Goal: Check status: Check status

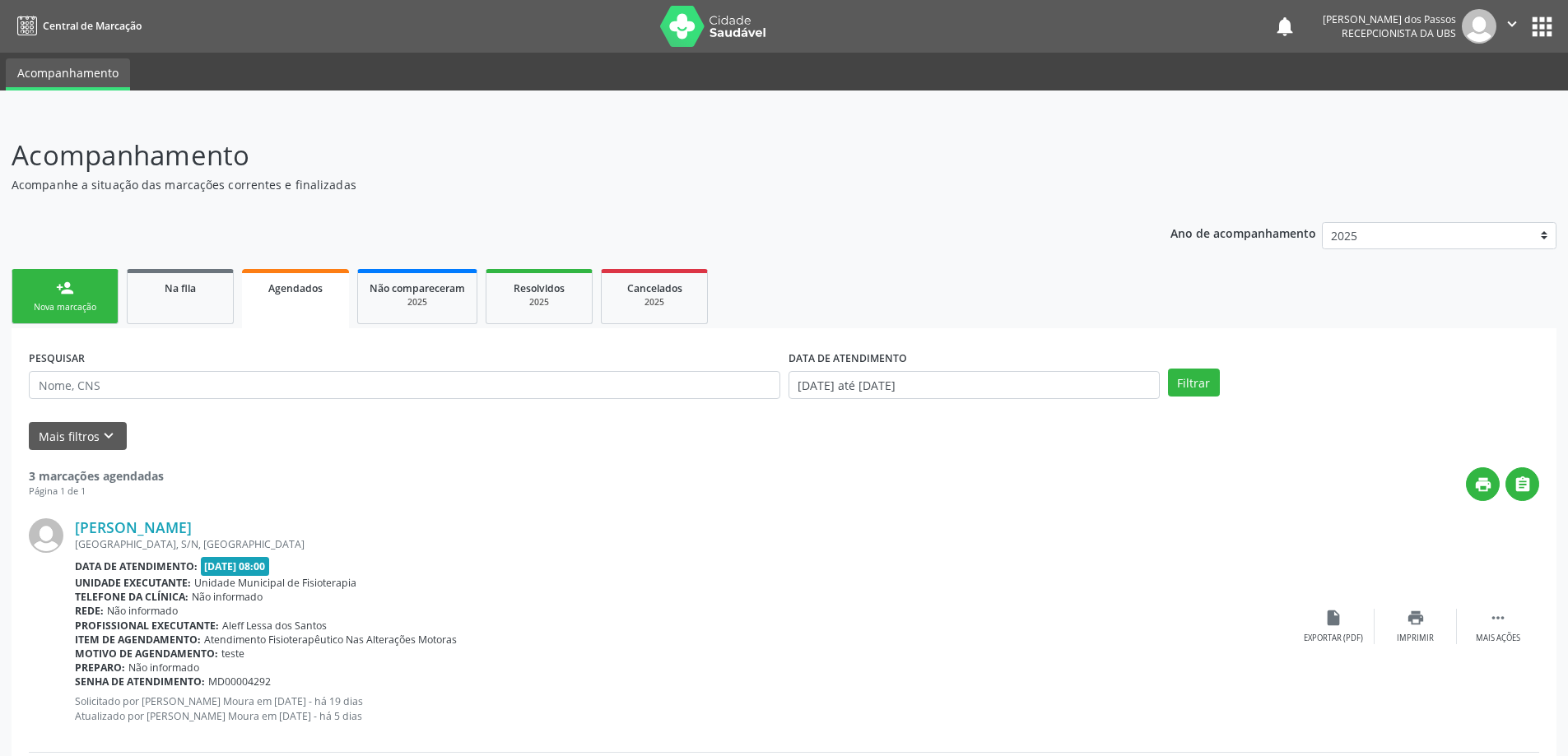
click at [293, 286] on span "Agendados" at bounding box center [295, 288] width 54 height 14
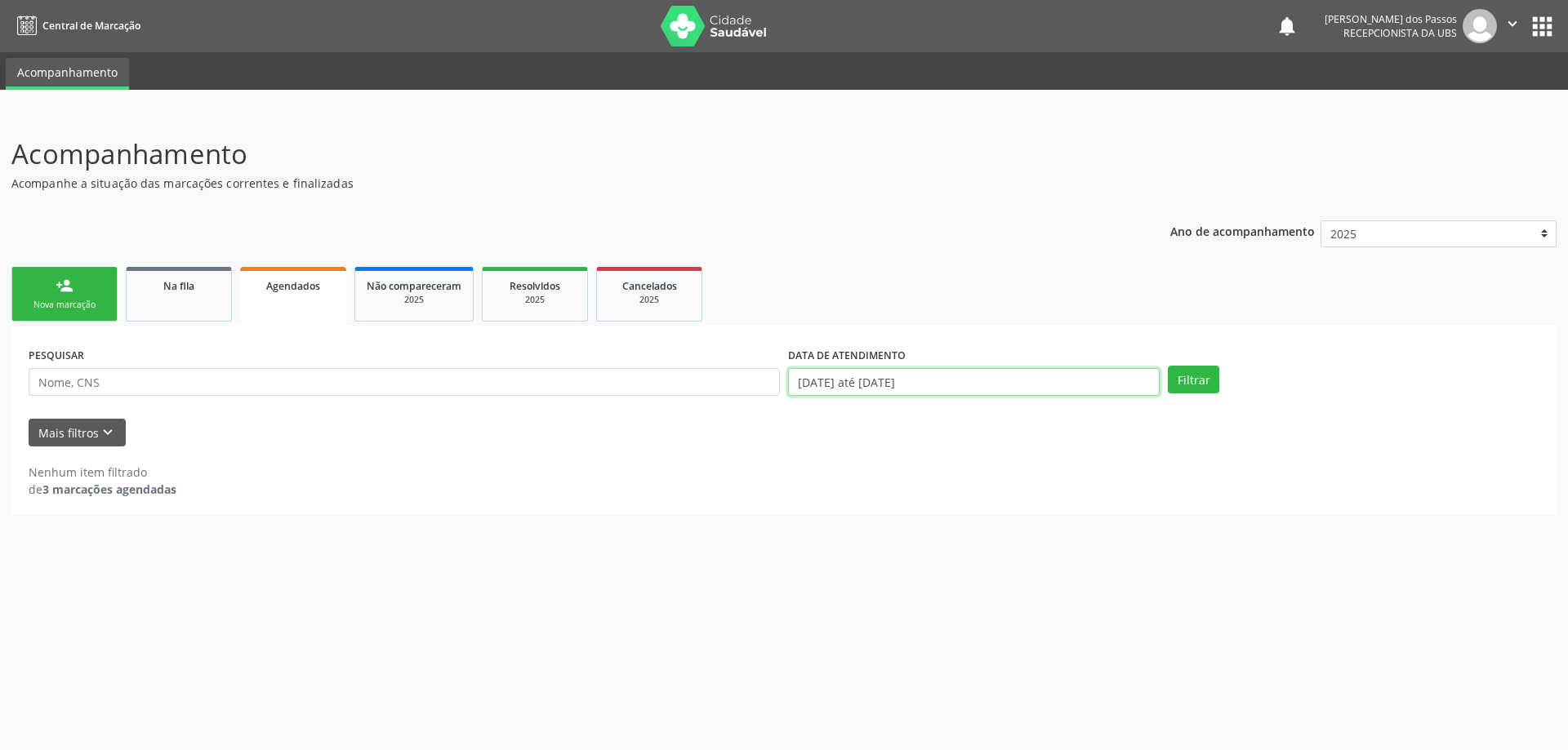
click at [848, 386] on input "[DATE] até [DATE]" at bounding box center [973, 382] width 371 height 28
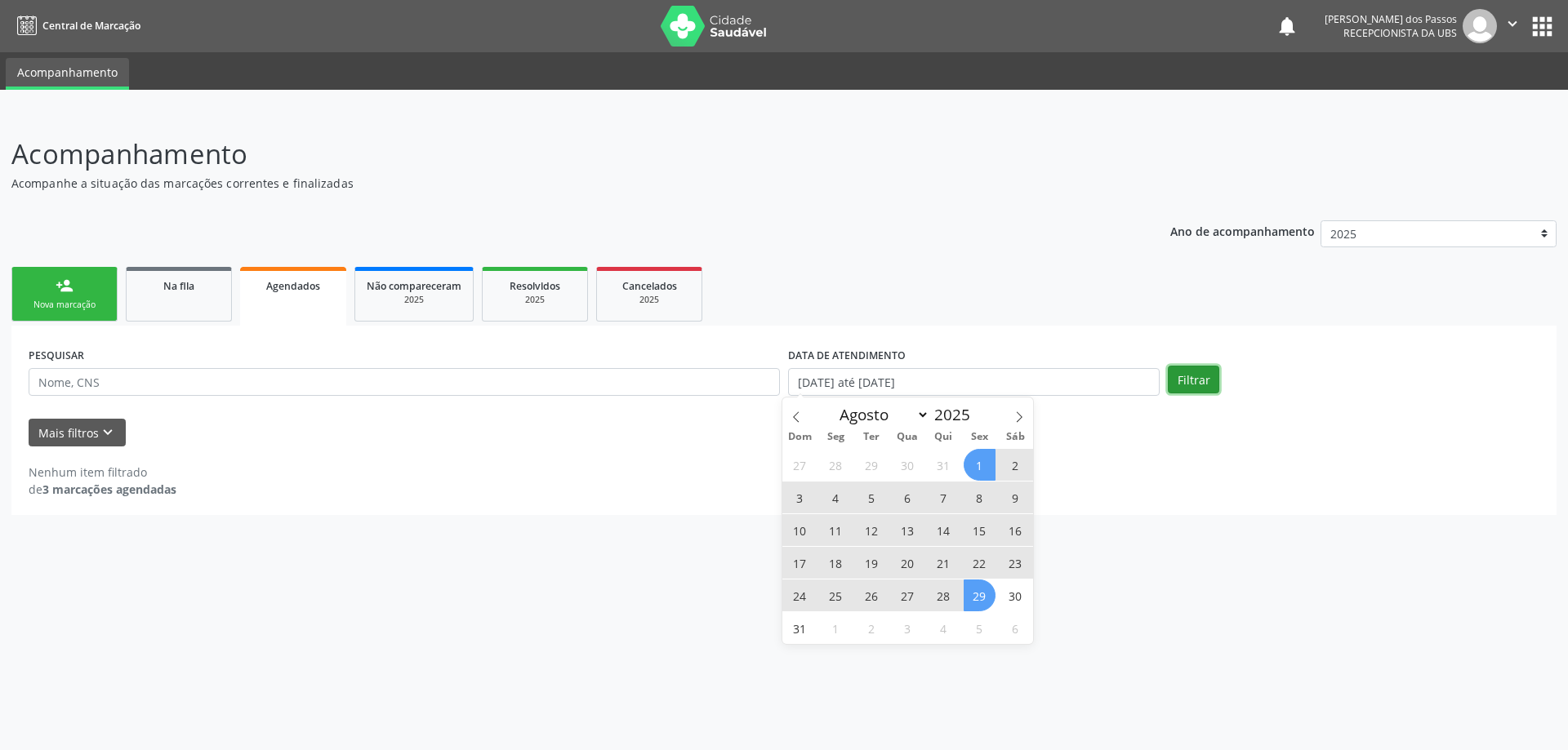
click at [1188, 382] on button "Filtrar" at bounding box center [1193, 380] width 52 height 28
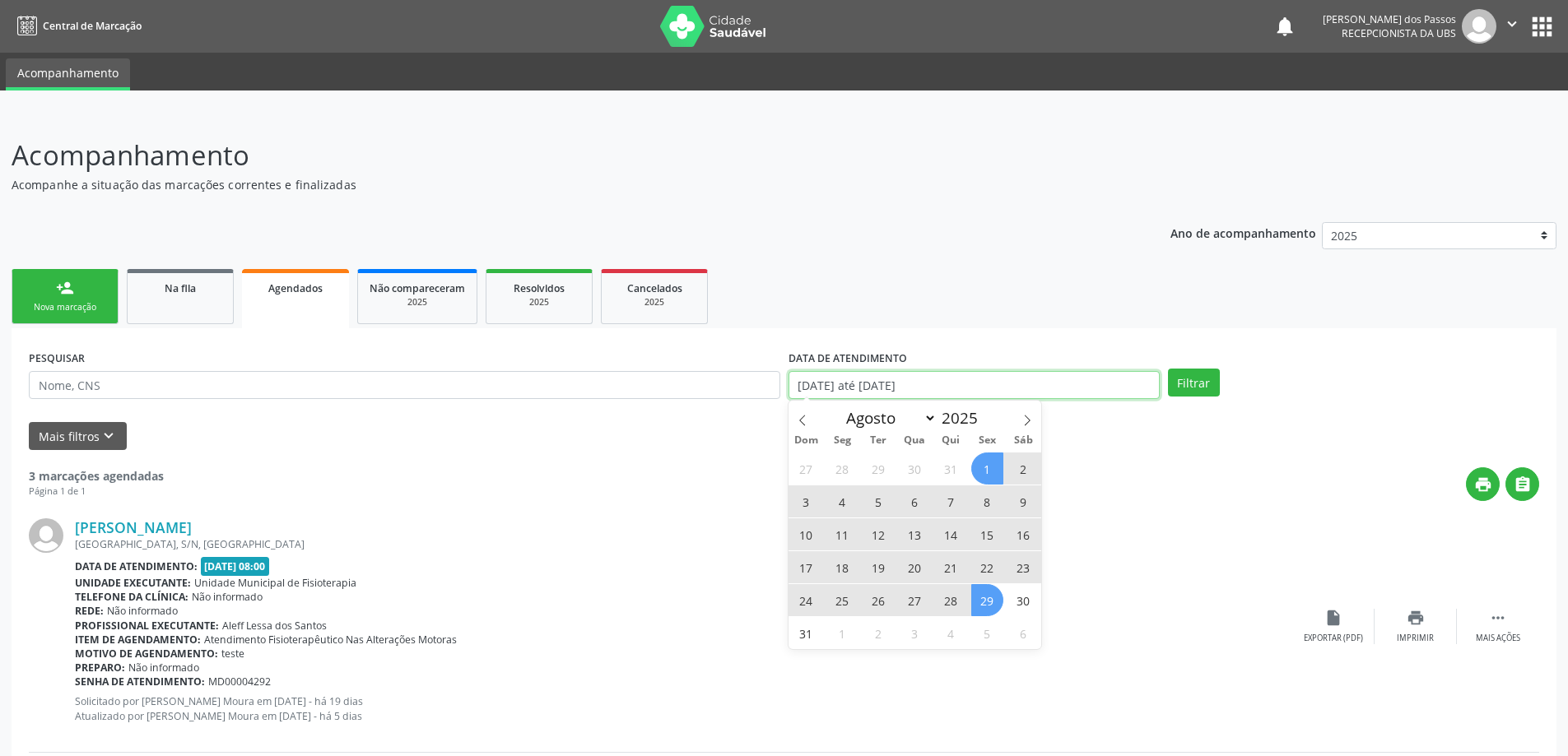
click at [842, 387] on input "[DATE] até [DATE]" at bounding box center [974, 385] width 372 height 28
click at [1025, 424] on icon at bounding box center [1027, 421] width 11 height 11
select select "8"
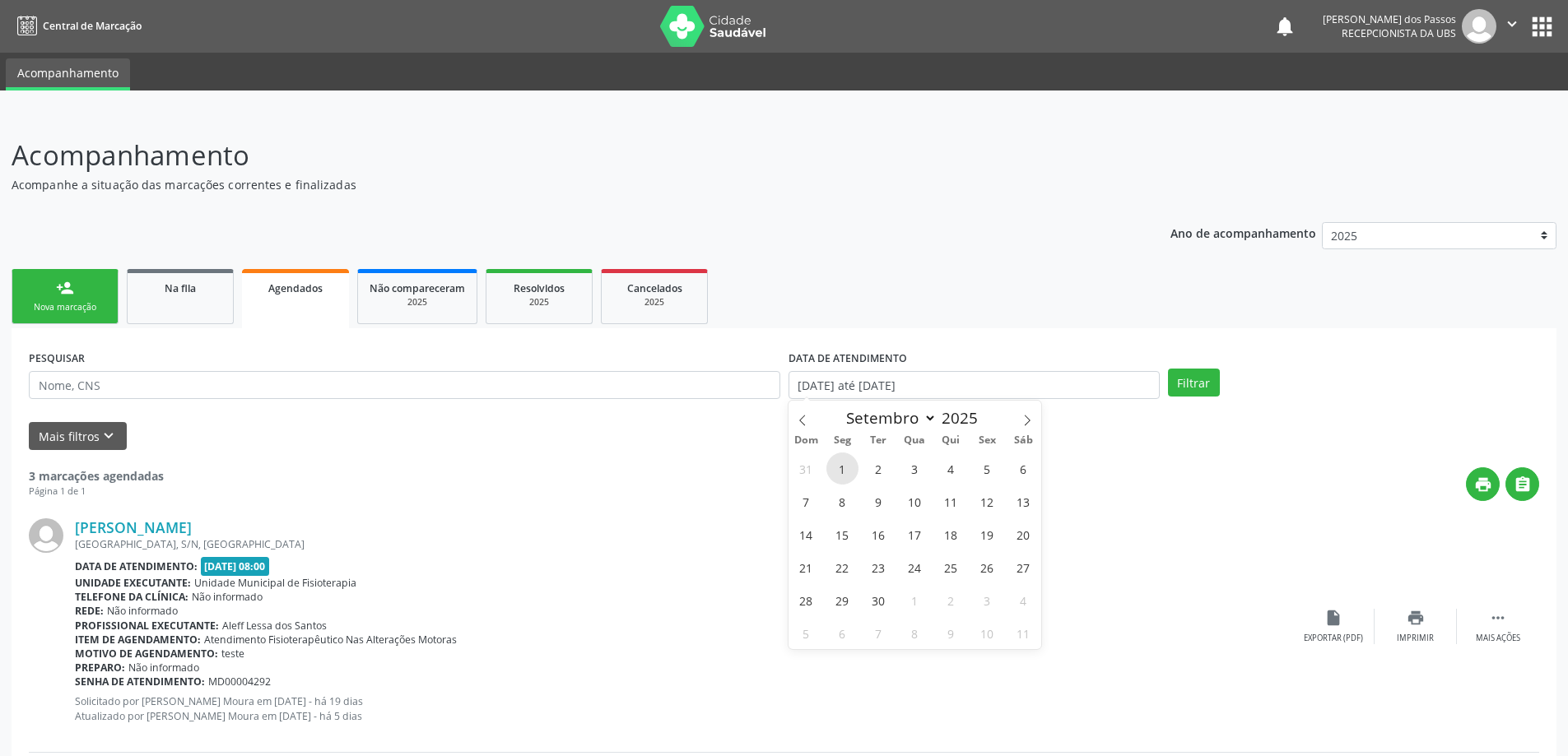
click at [843, 466] on span "1" at bounding box center [843, 468] width 33 height 33
type input "[DATE]"
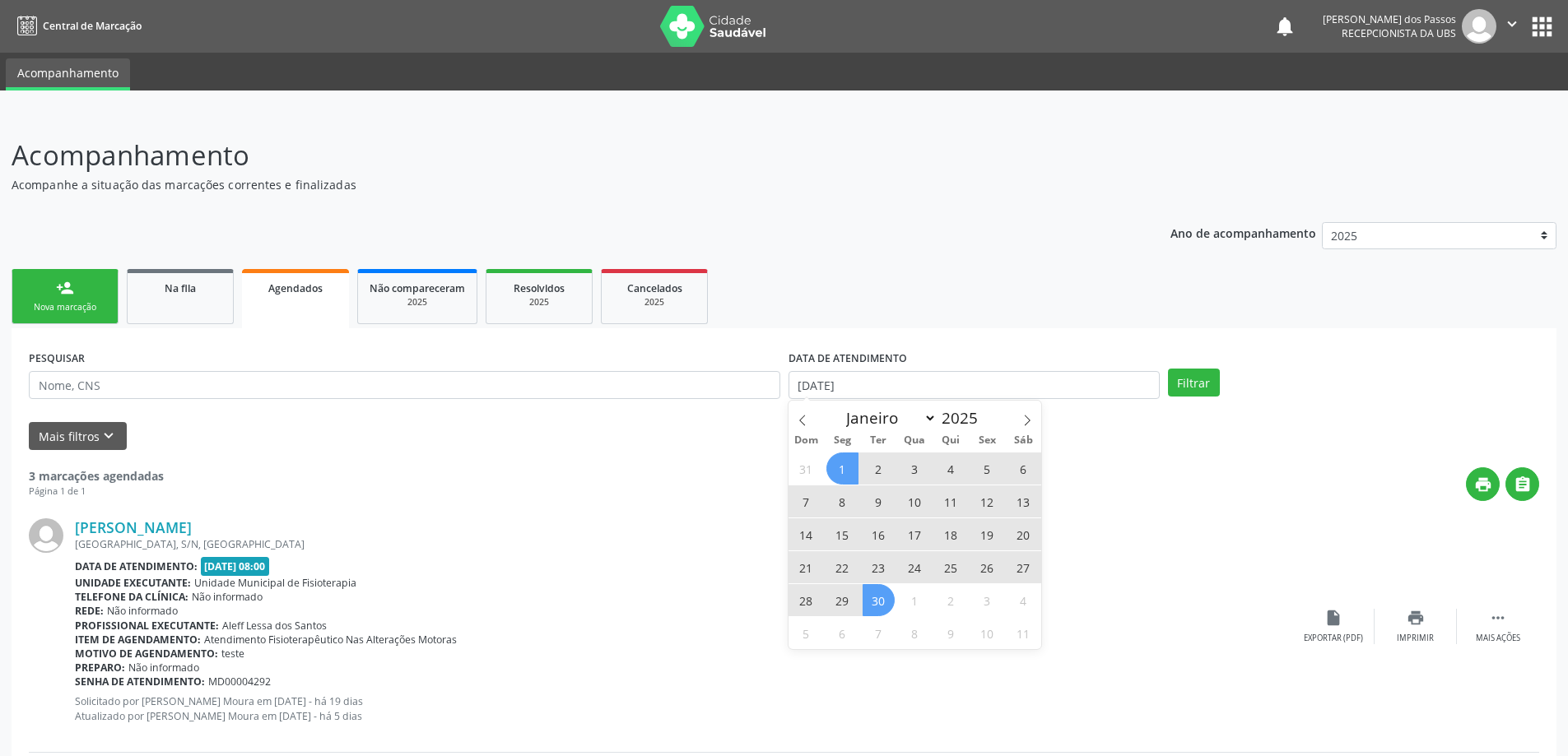
click at [879, 601] on span "30" at bounding box center [879, 600] width 33 height 33
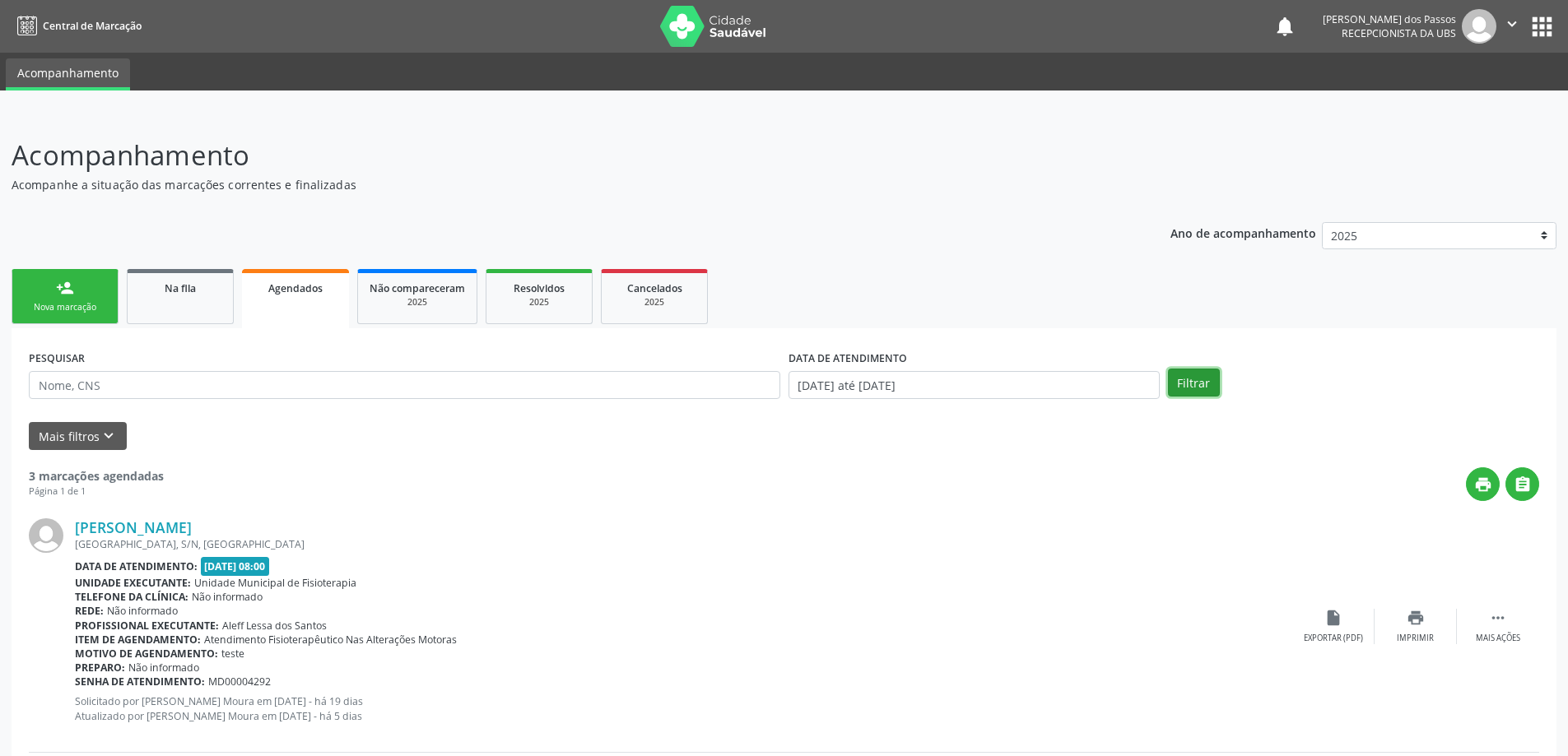
click at [1205, 380] on button "Filtrar" at bounding box center [1195, 383] width 52 height 28
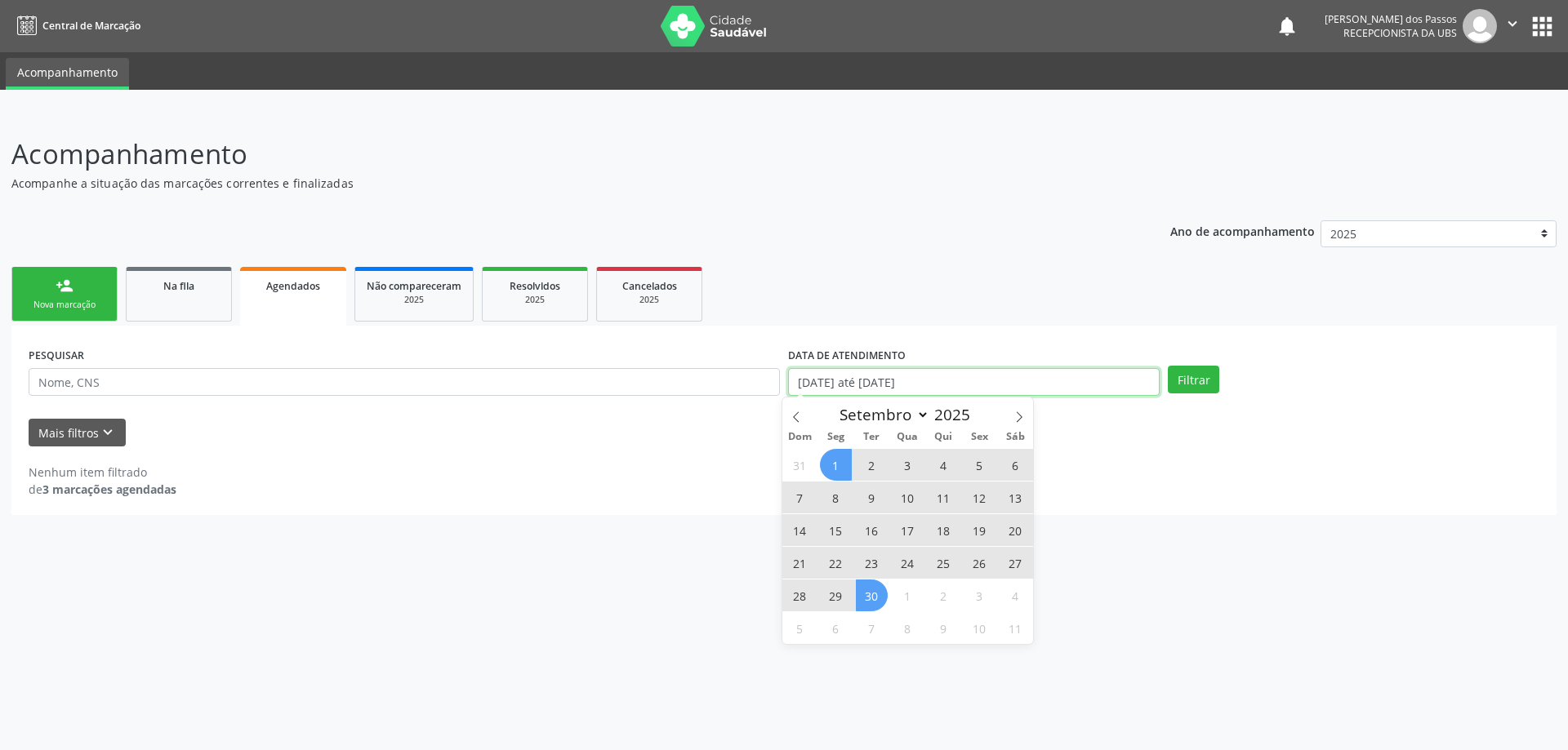
click at [879, 389] on input "[DATE] até [DATE]" at bounding box center [973, 382] width 371 height 28
click at [796, 416] on icon at bounding box center [796, 417] width 11 height 11
select select "7"
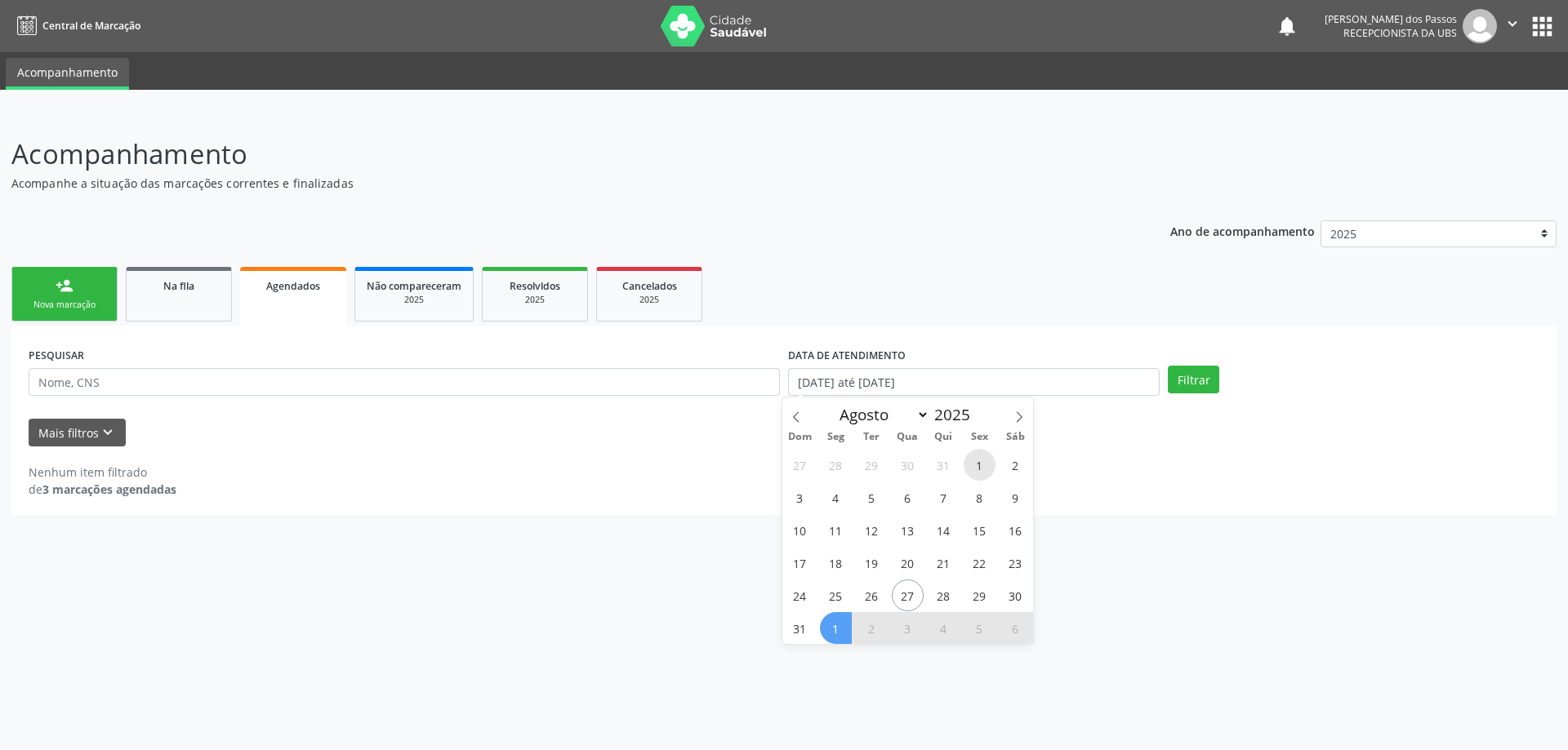
click at [981, 466] on span "1" at bounding box center [979, 464] width 32 height 32
type input "[DATE]"
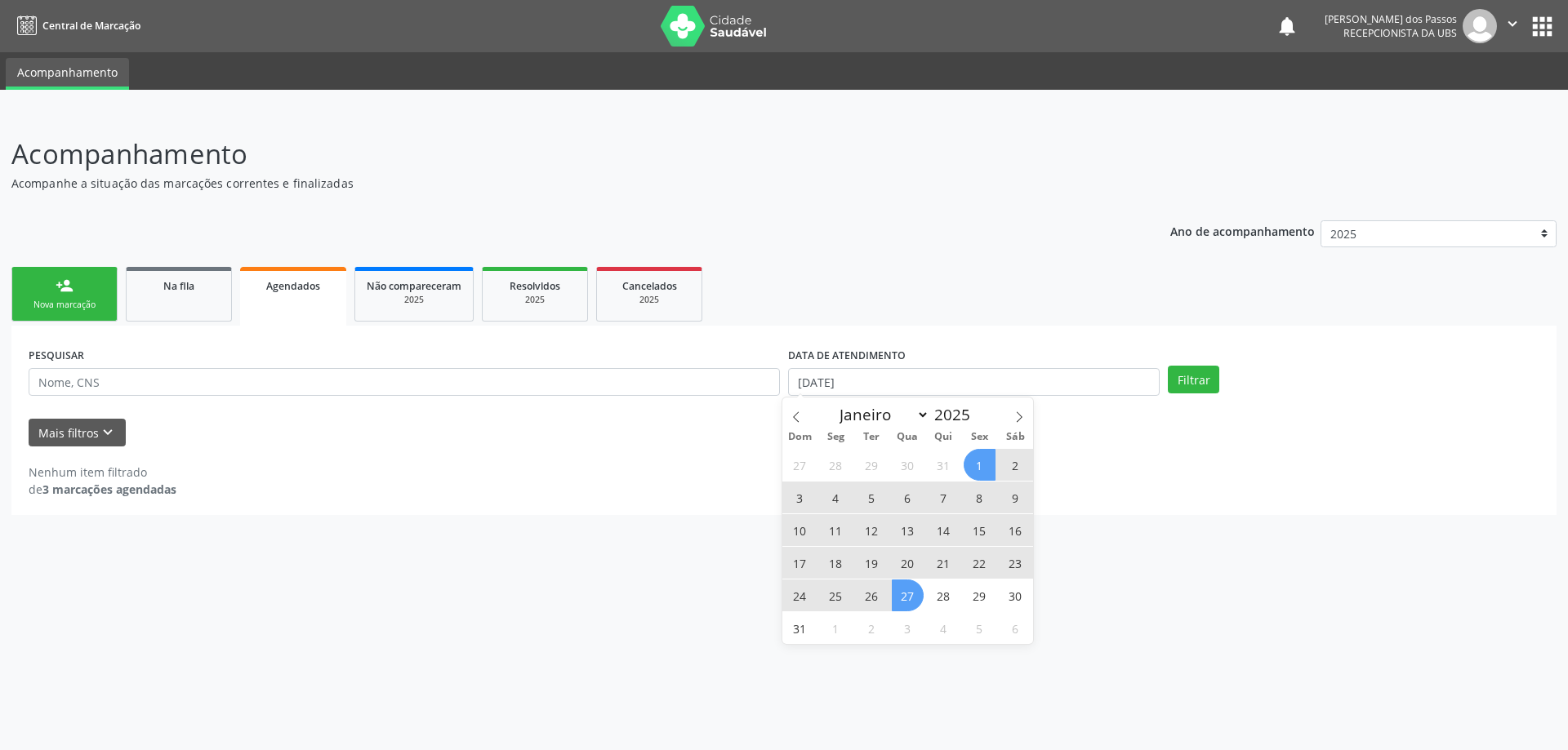
click at [905, 592] on span "27" at bounding box center [907, 595] width 32 height 32
select select "7"
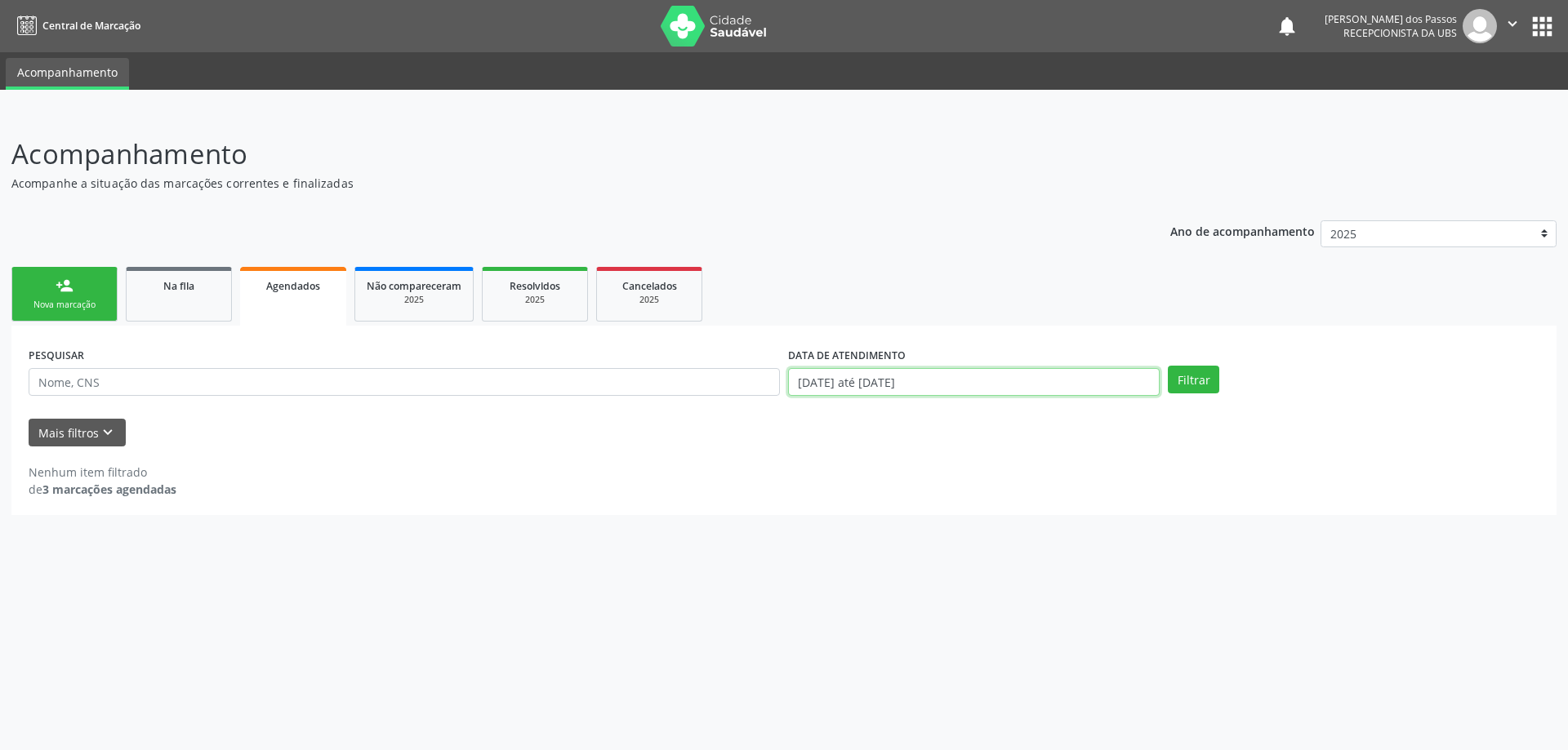
click at [873, 388] on input "[DATE] até [DATE]" at bounding box center [973, 382] width 371 height 28
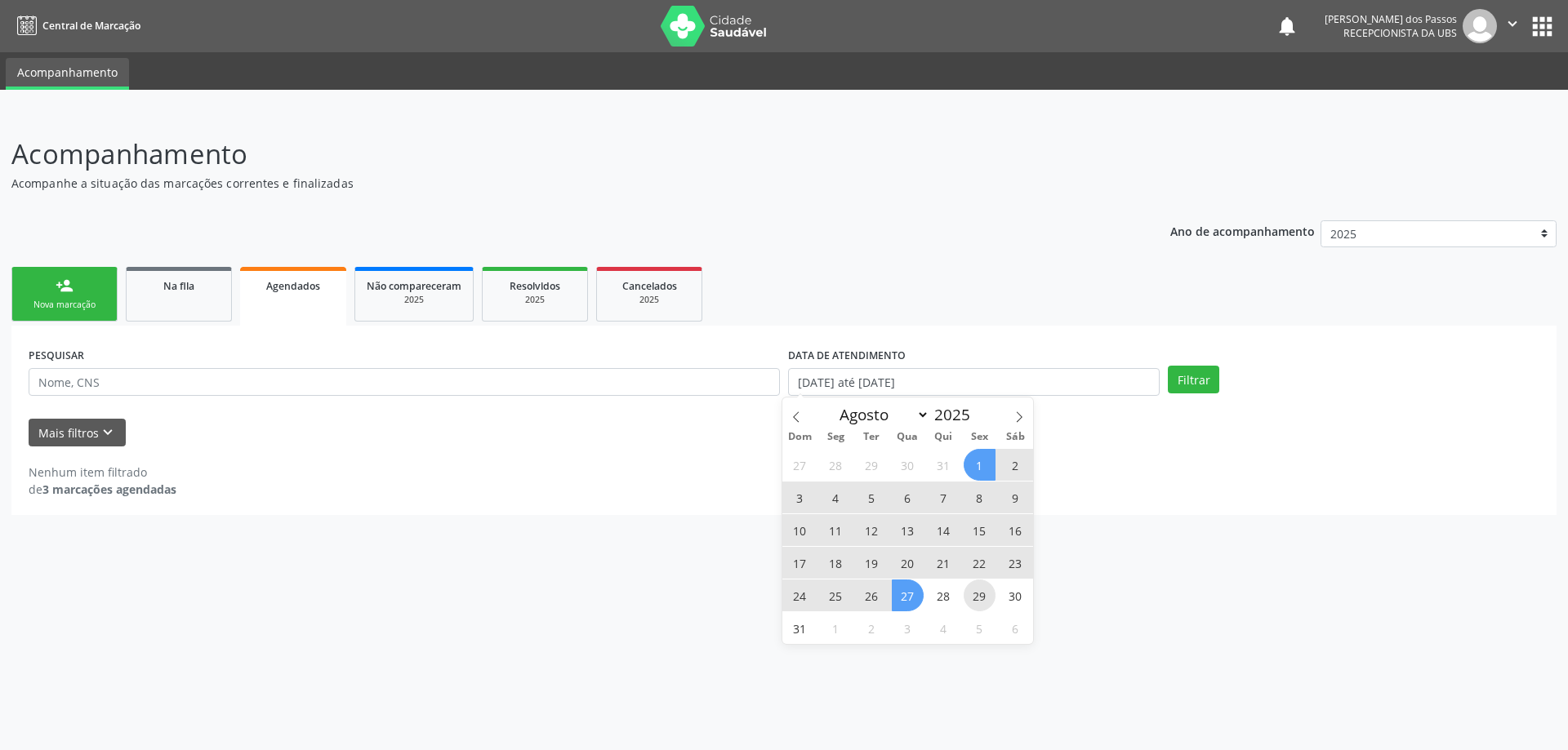
click at [982, 600] on span "29" at bounding box center [979, 595] width 32 height 32
type input "[DATE]"
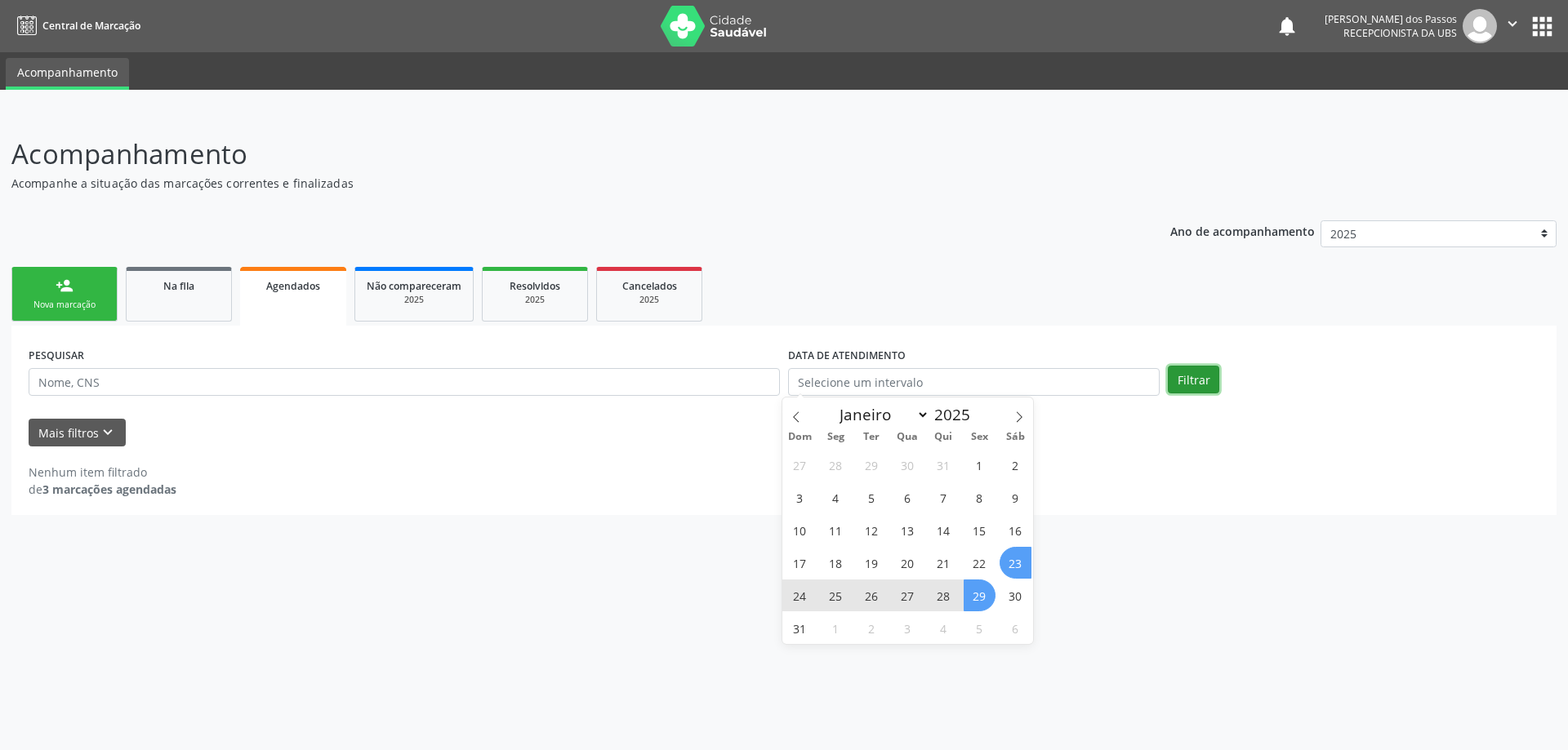
click at [1187, 381] on button "Filtrar" at bounding box center [1193, 380] width 52 height 28
